Goal: Transaction & Acquisition: Purchase product/service

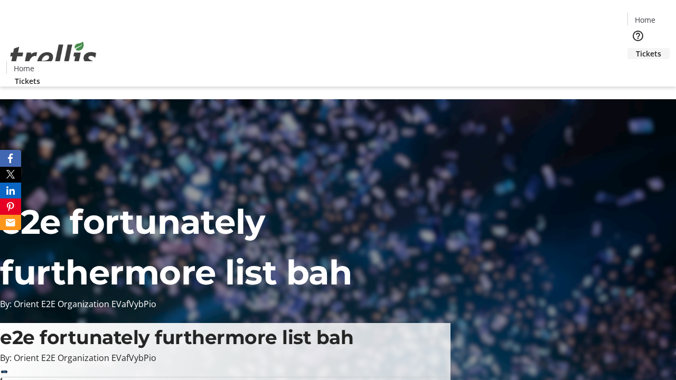
click at [636, 48] on span "Tickets" at bounding box center [648, 53] width 25 height 11
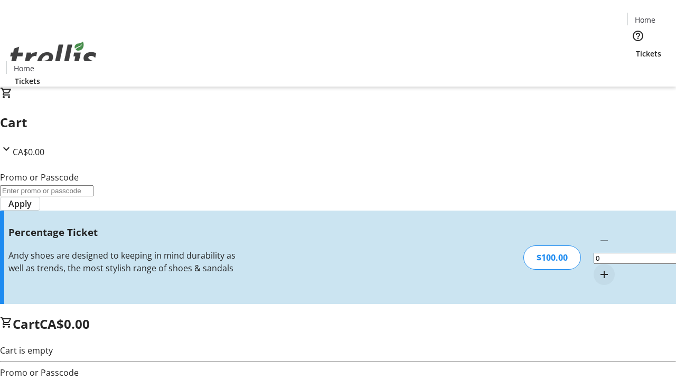
click at [598, 268] on mat-icon "Increment by one" at bounding box center [604, 274] width 13 height 13
type input "1"
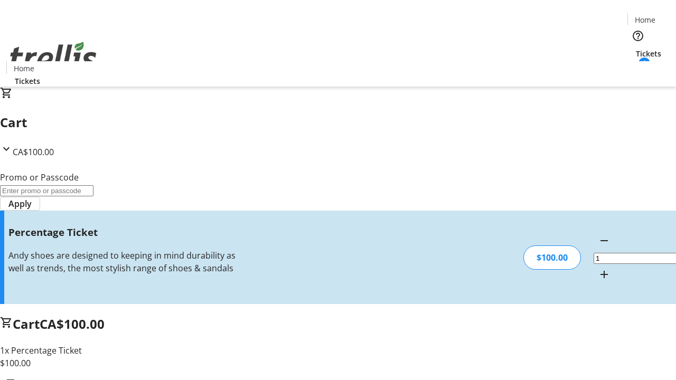
type input "BAR"
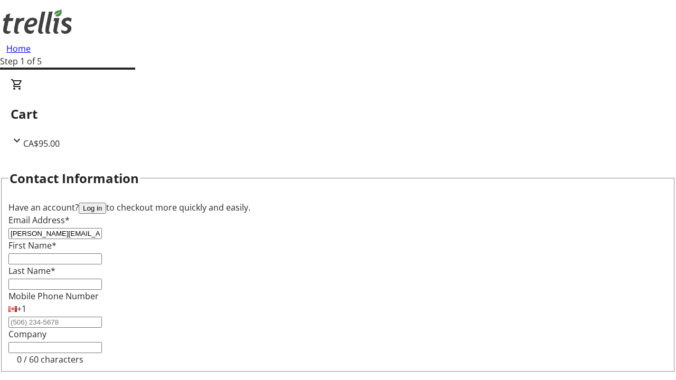
type input "[PERSON_NAME][EMAIL_ADDRESS][DOMAIN_NAME]"
type input "[PERSON_NAME]"
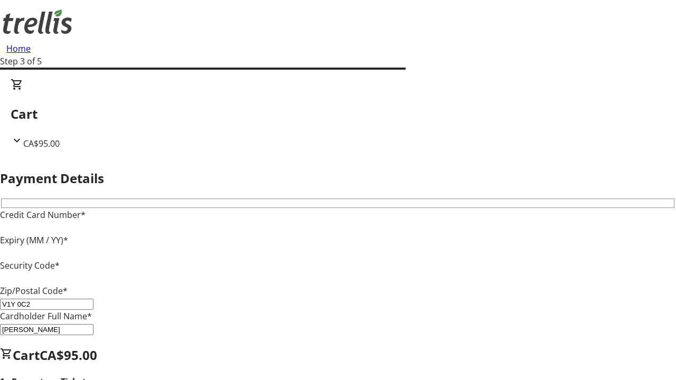
type input "V1Y 0C2"
